Goal: Complete application form: Complete application form

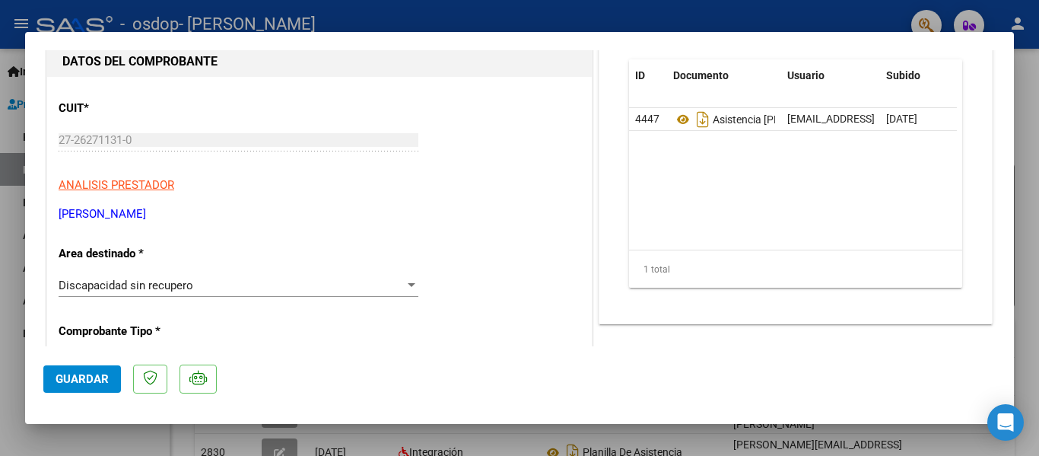
scroll to position [152, 0]
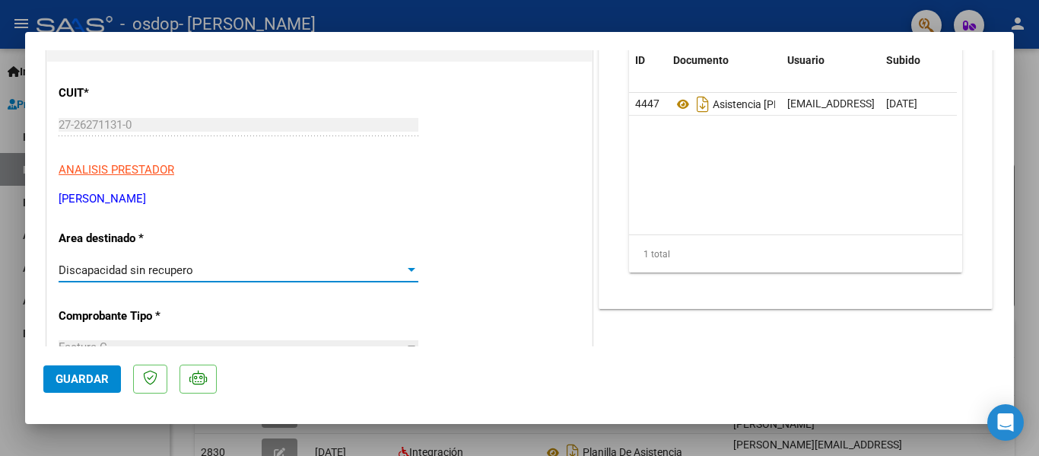
click at [411, 264] on div at bounding box center [412, 270] width 14 height 12
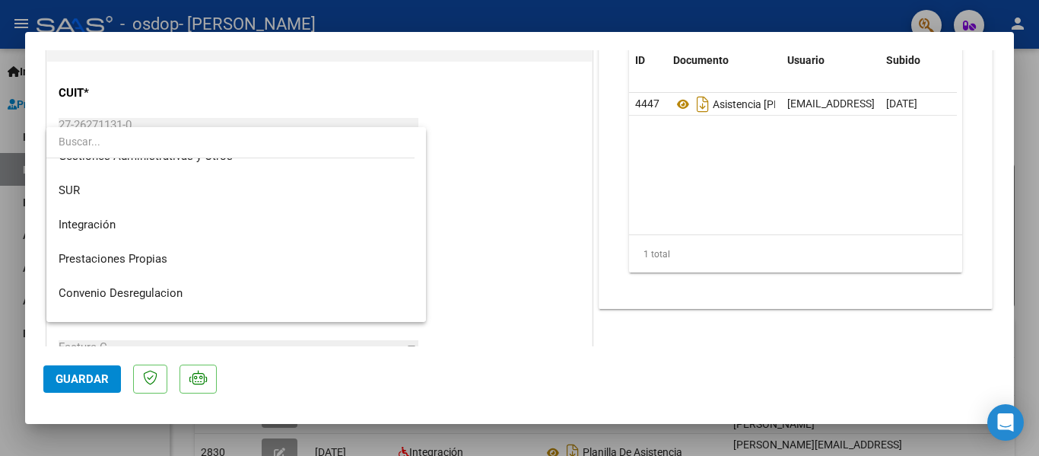
scroll to position [54, 0]
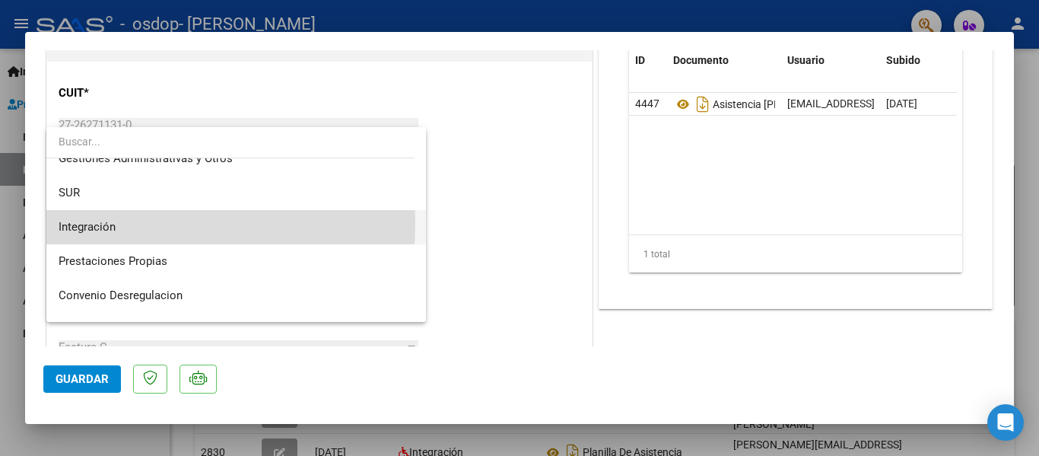
click at [124, 223] on span "Integración" at bounding box center [236, 227] width 355 height 34
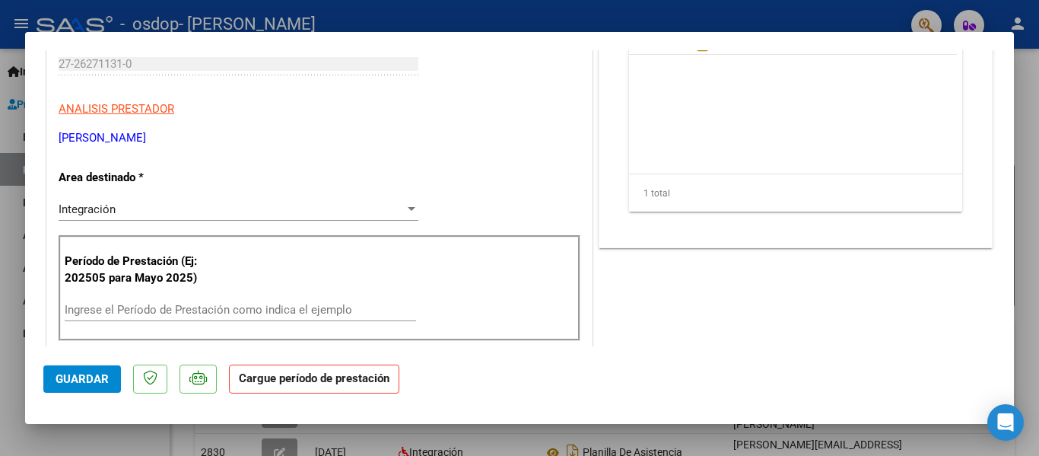
scroll to position [243, 0]
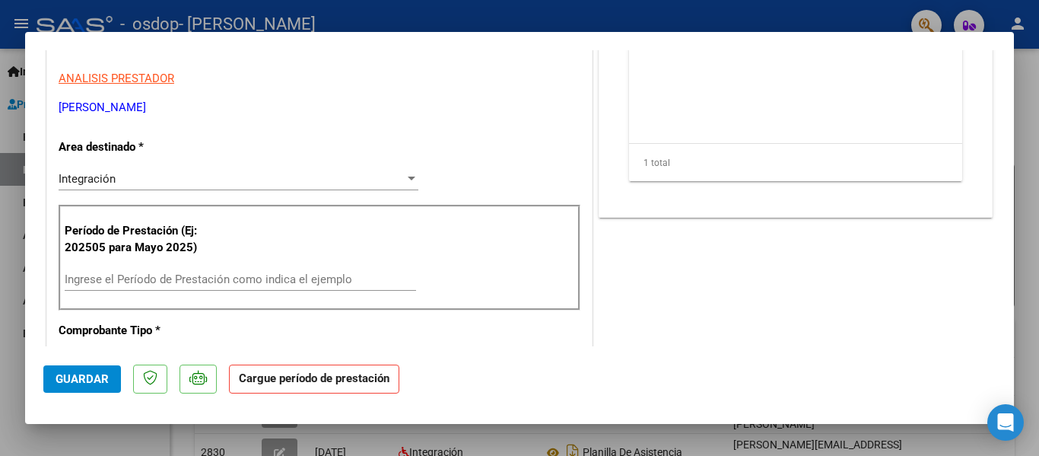
click at [332, 280] on input "Ingrese el Período de Prestación como indica el ejemplo" at bounding box center [241, 279] width 352 height 14
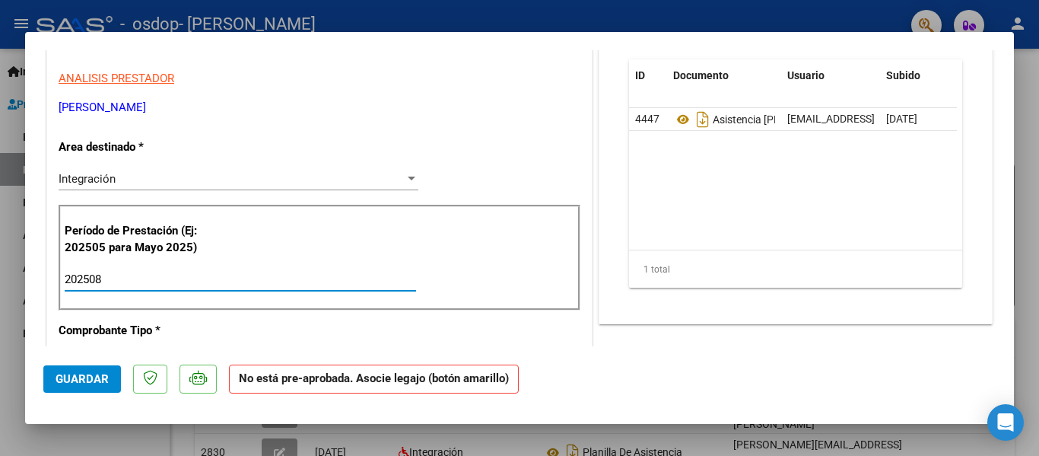
type input "202508"
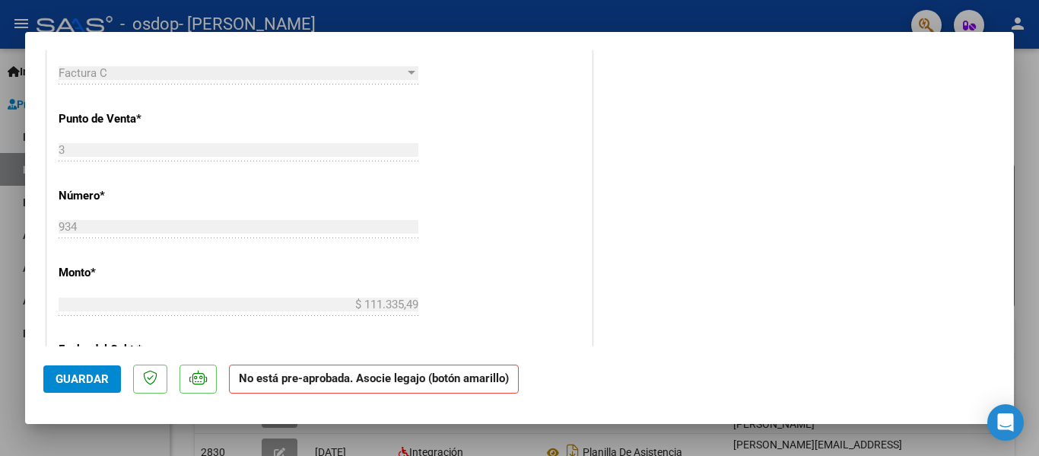
scroll to position [538, 0]
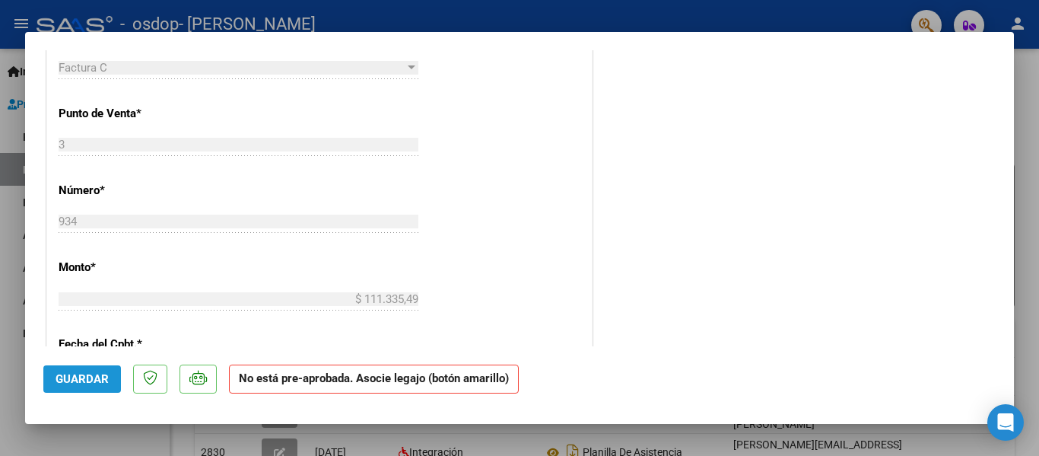
click at [99, 376] on span "Guardar" at bounding box center [82, 379] width 53 height 14
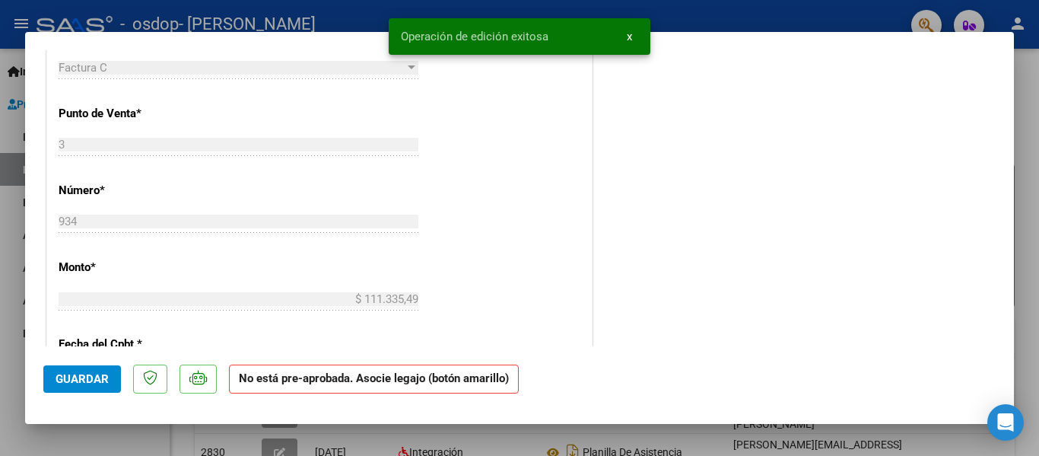
type input "$ 0,00"
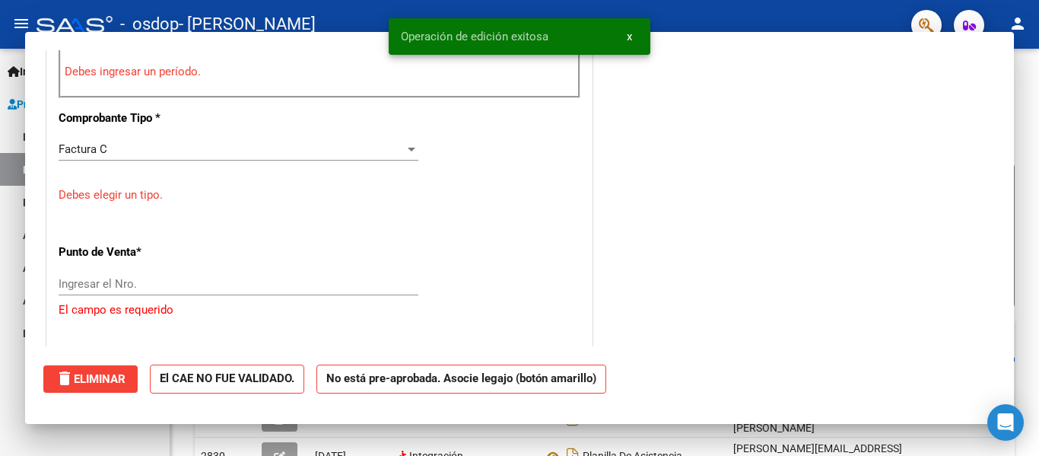
scroll to position [565, 0]
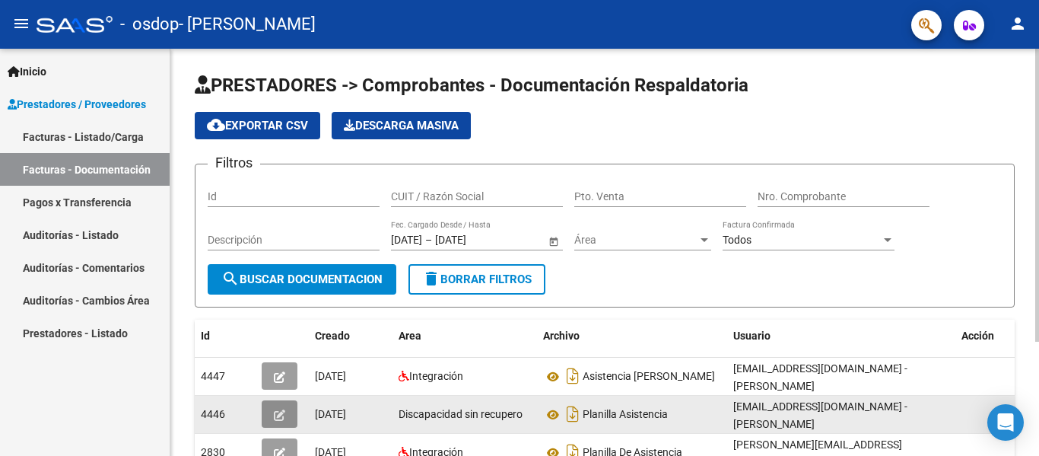
click at [283, 415] on icon "button" at bounding box center [279, 414] width 11 height 11
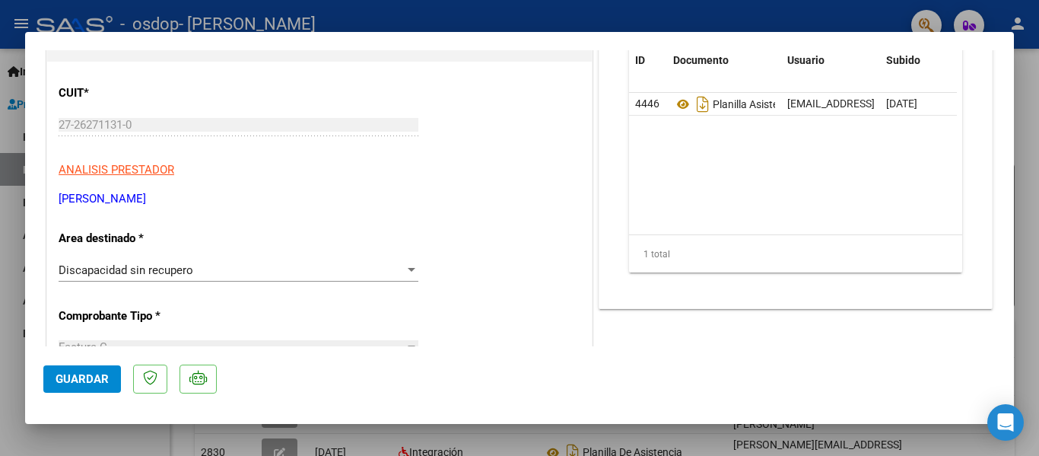
scroll to position [183, 0]
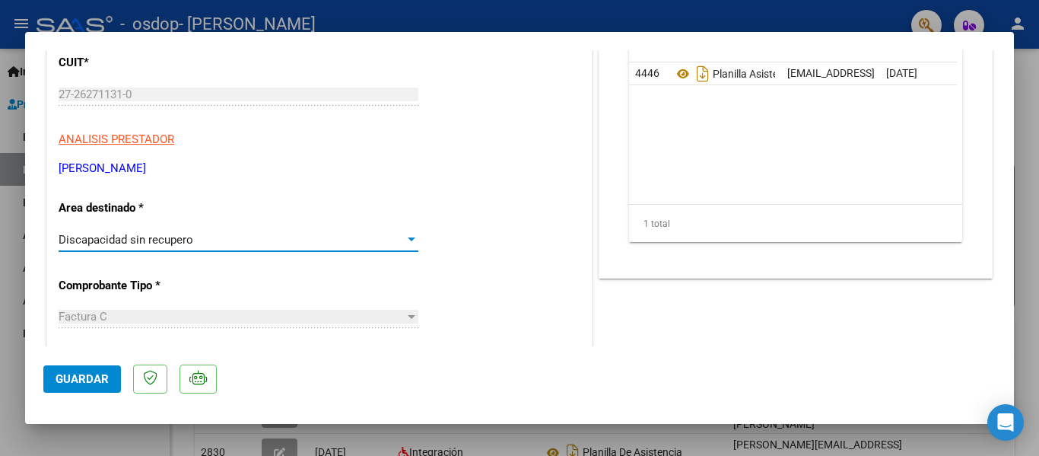
click at [392, 240] on div "Discapacidad sin recupero" at bounding box center [232, 240] width 346 height 14
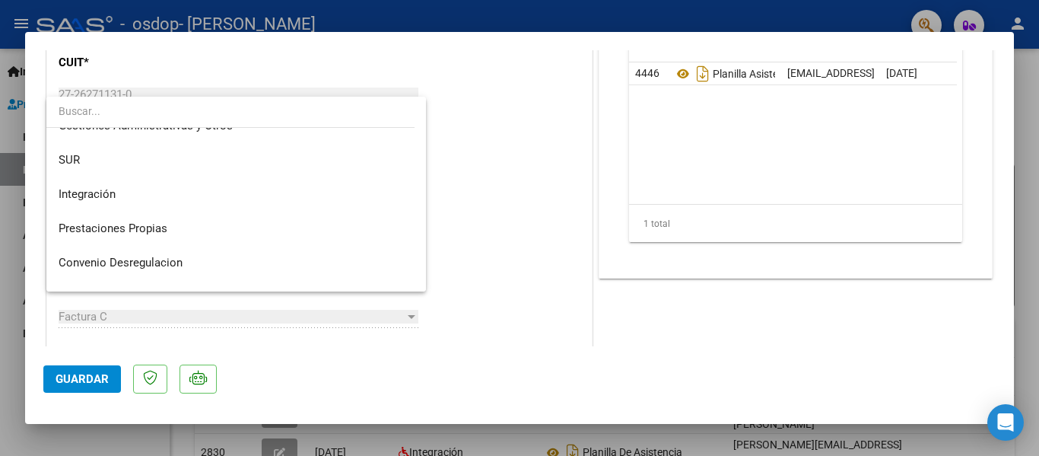
scroll to position [26, 0]
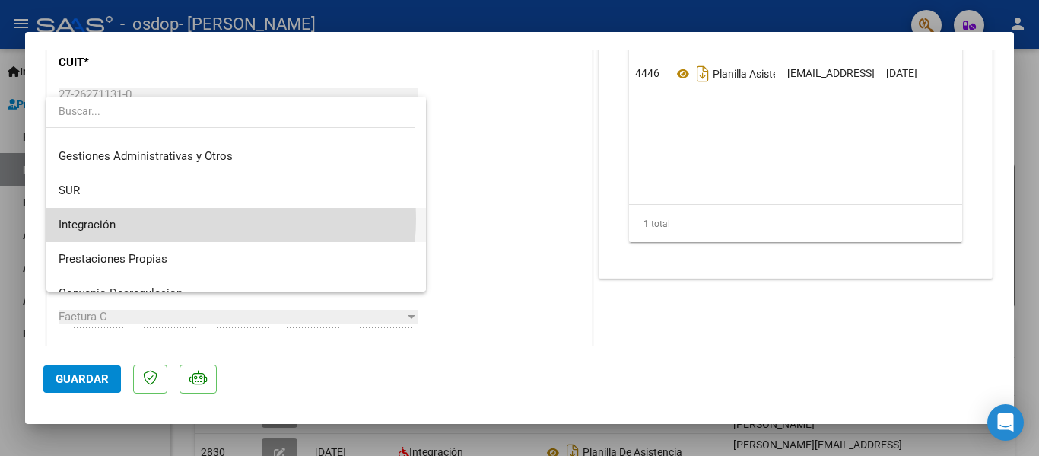
click at [186, 218] on span "Integración" at bounding box center [236, 225] width 355 height 34
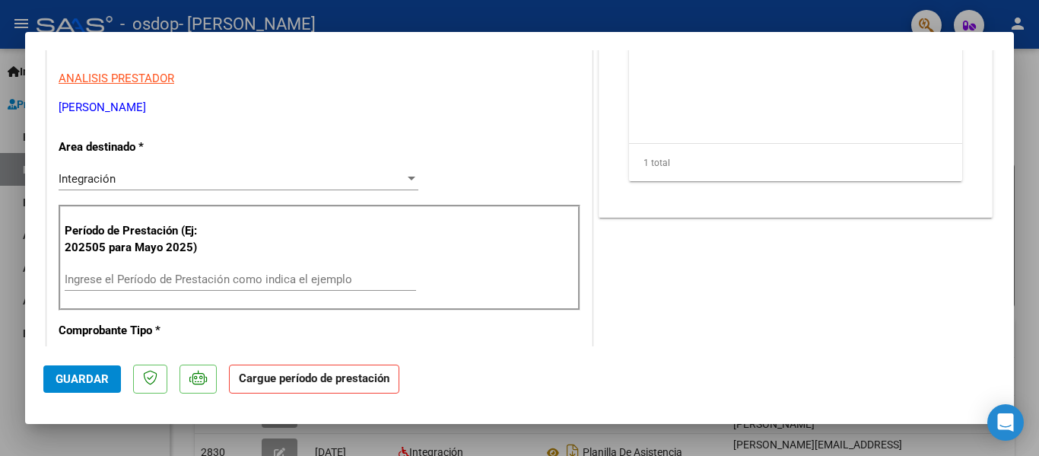
scroll to position [274, 0]
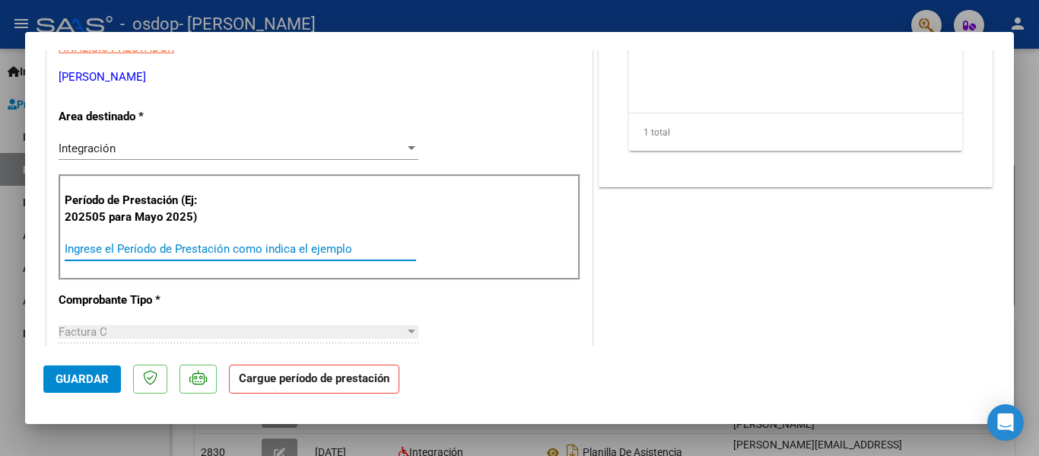
click at [258, 253] on input "Ingrese el Período de Prestación como indica el ejemplo" at bounding box center [241, 249] width 352 height 14
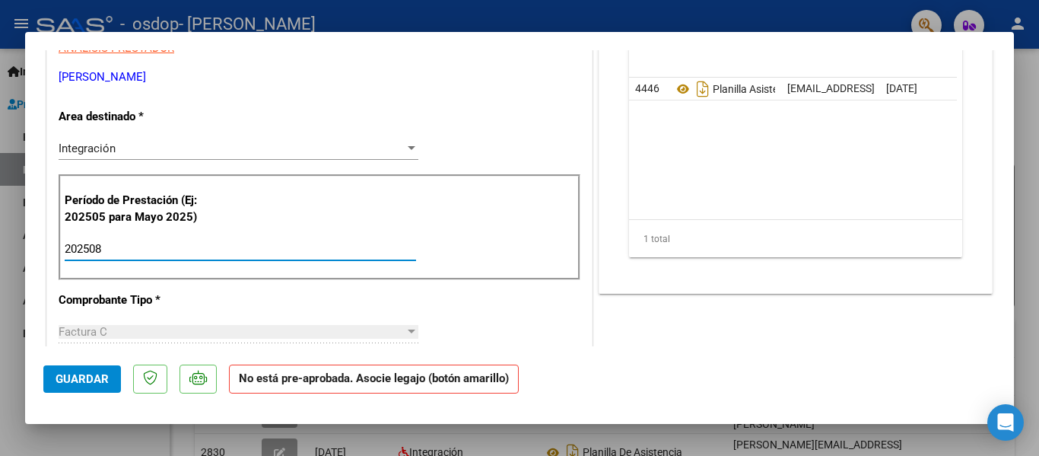
type input "202508"
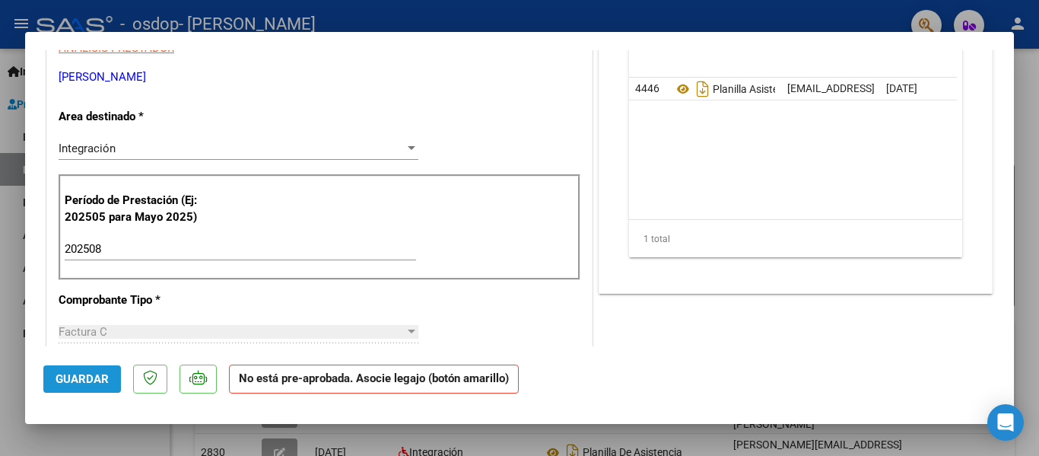
click at [75, 379] on span "Guardar" at bounding box center [82, 379] width 53 height 14
